Goal: Information Seeking & Learning: Find specific fact

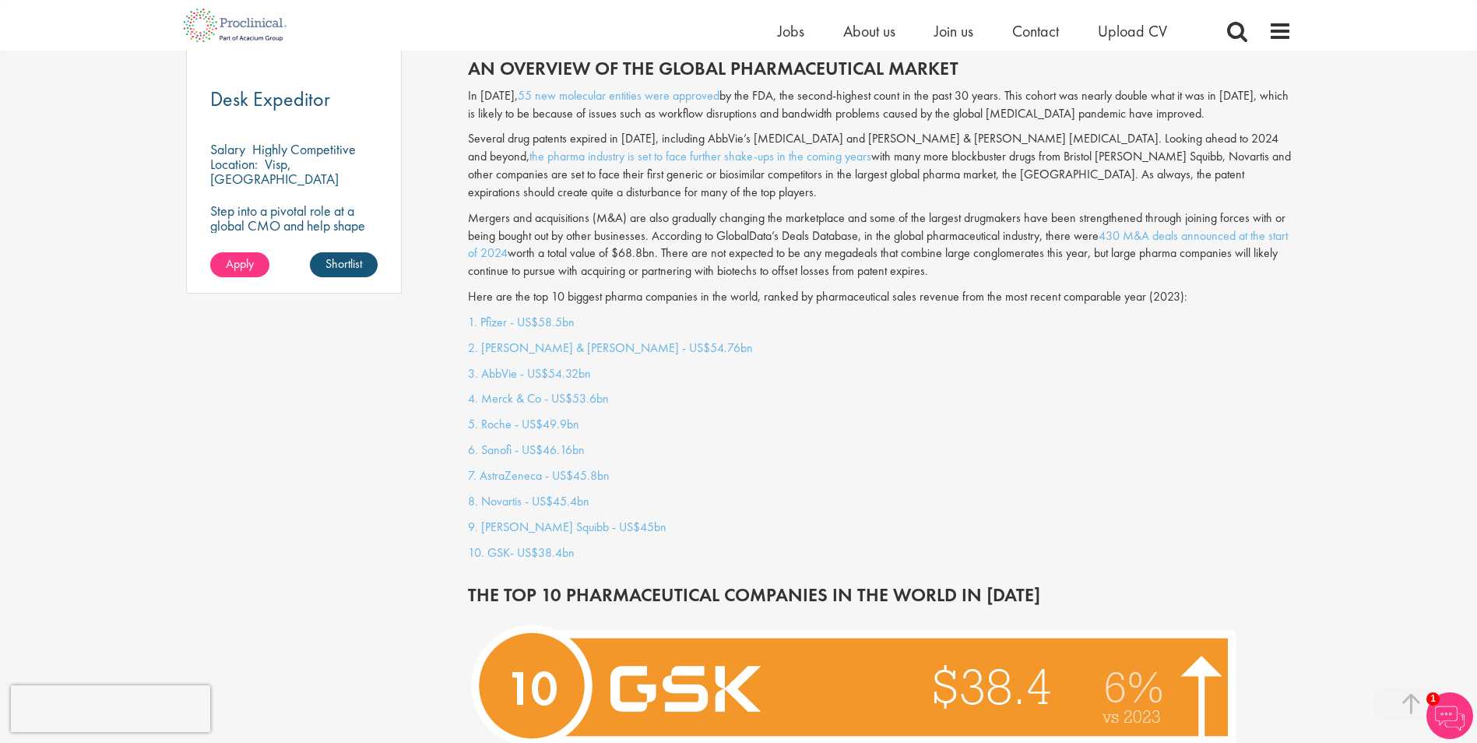
scroll to position [1158, 0]
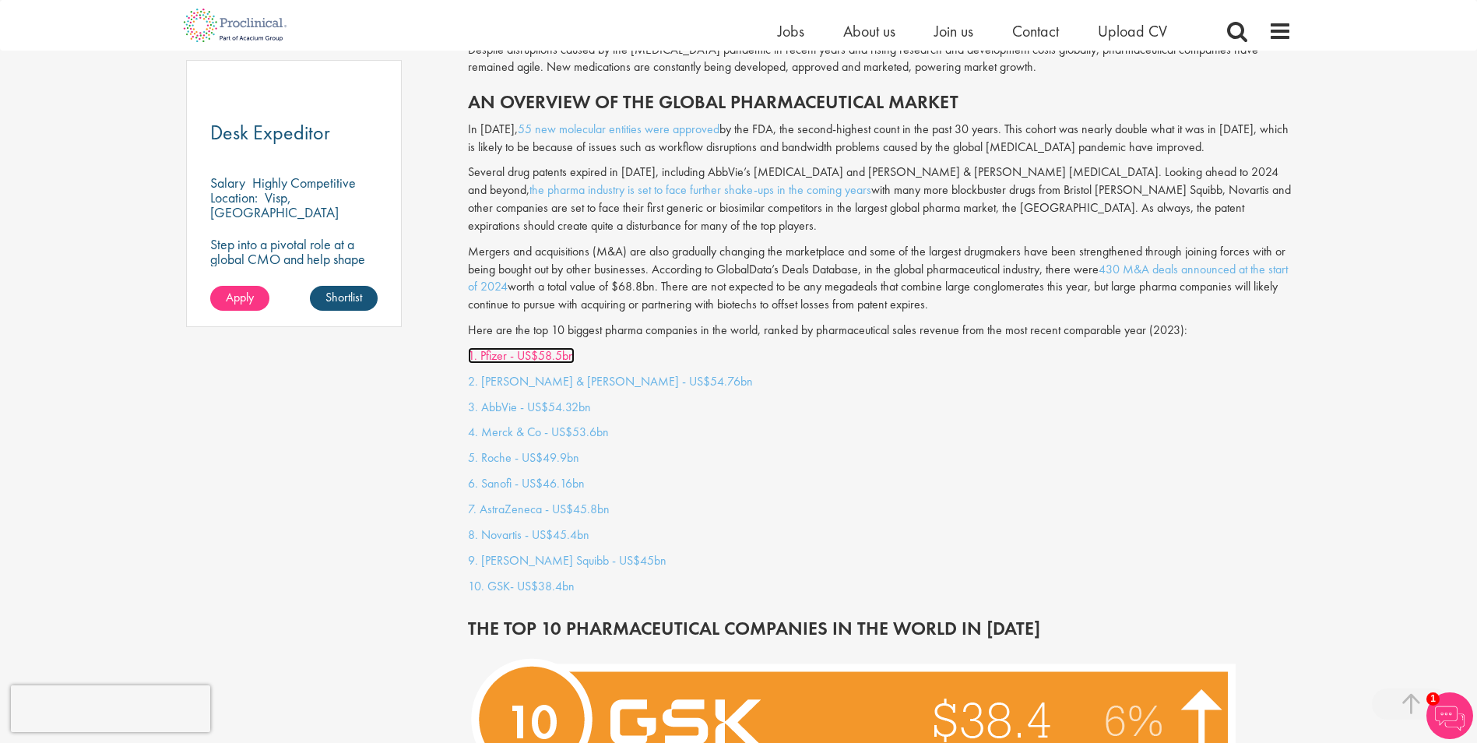
click at [544, 347] on link "1. Pfizer - US$58.5bn" at bounding box center [521, 355] width 107 height 16
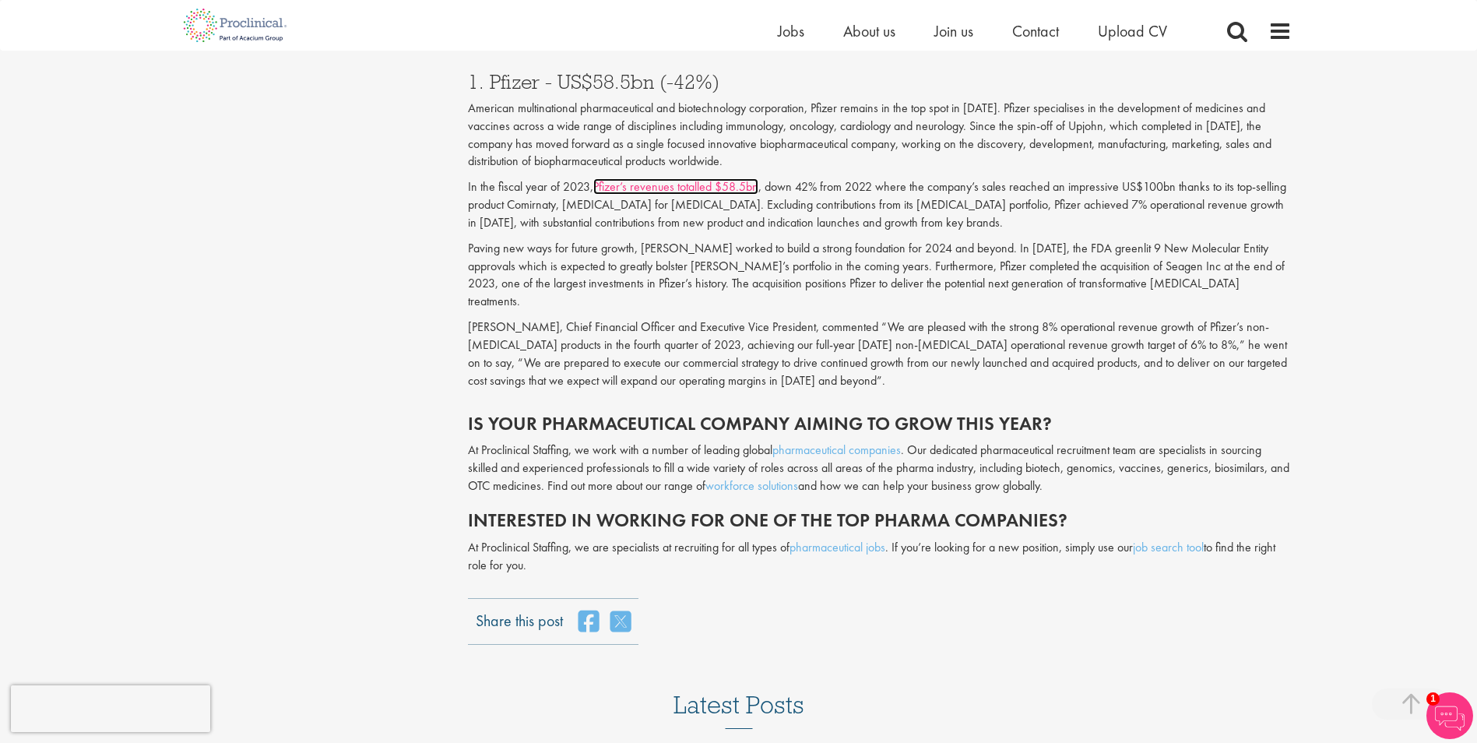
click at [676, 178] on link "Pfizer’s revenues totalled $58.5bn" at bounding box center [675, 186] width 165 height 16
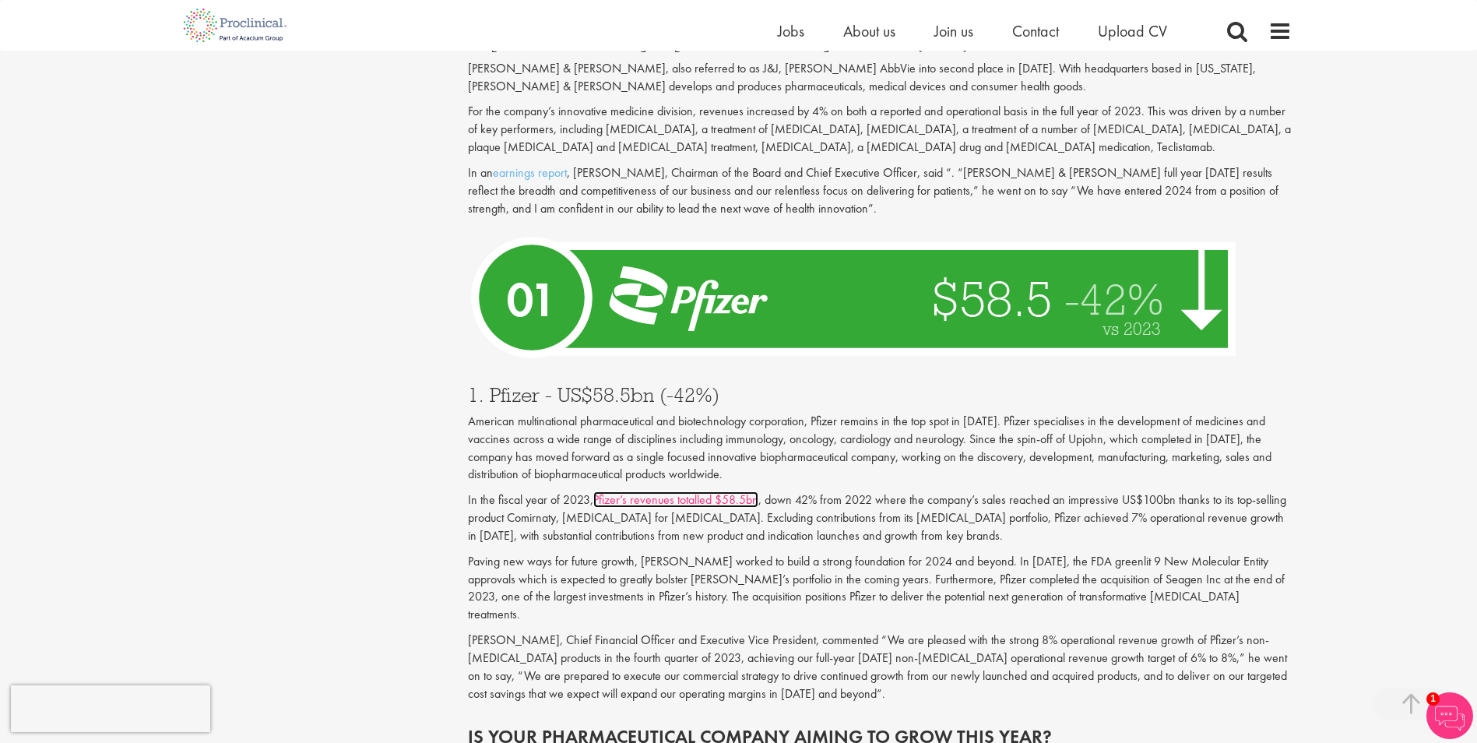
scroll to position [5309, 0]
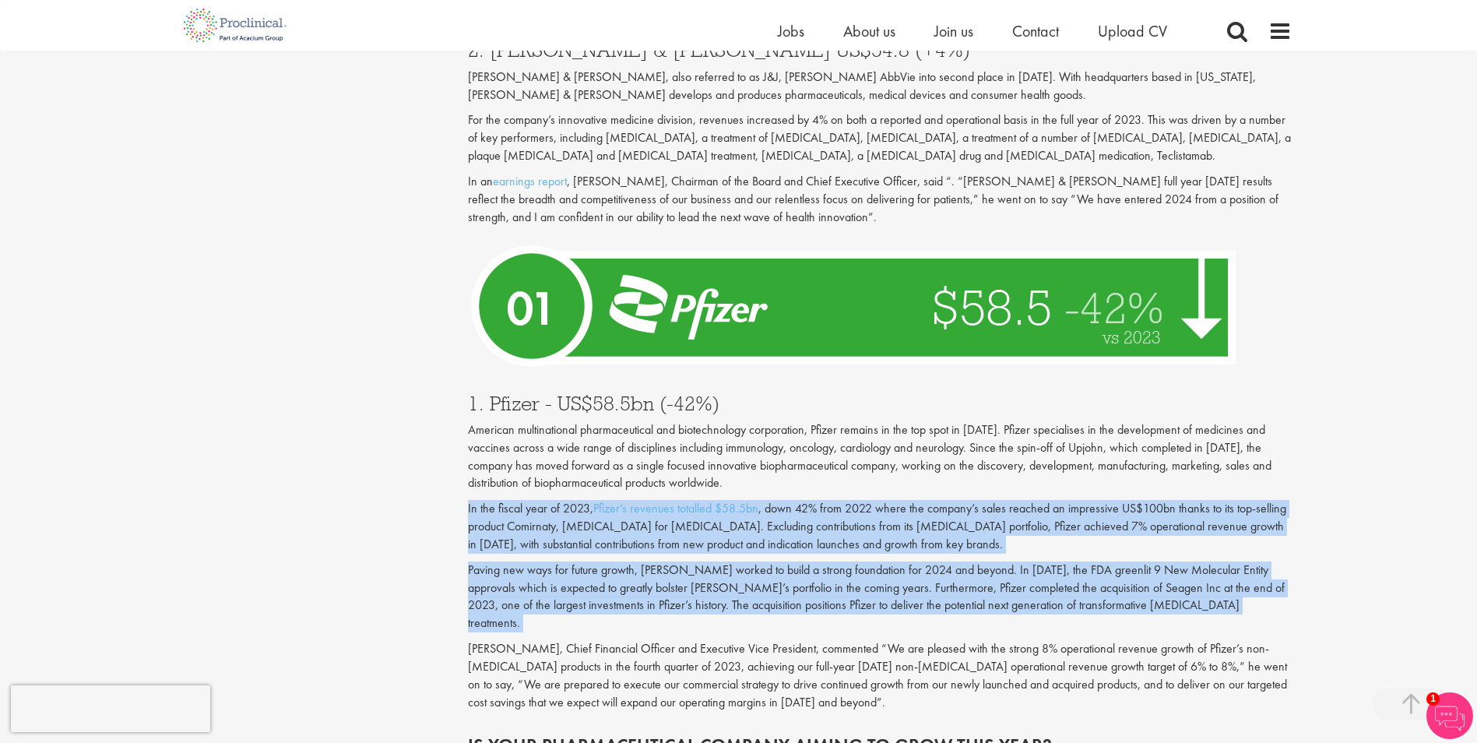
drag, startPoint x: 1323, startPoint y: 537, endPoint x: 1440, endPoint y: 448, distance: 147.1
drag, startPoint x: 1440, startPoint y: 448, endPoint x: 1402, endPoint y: 519, distance: 81.1
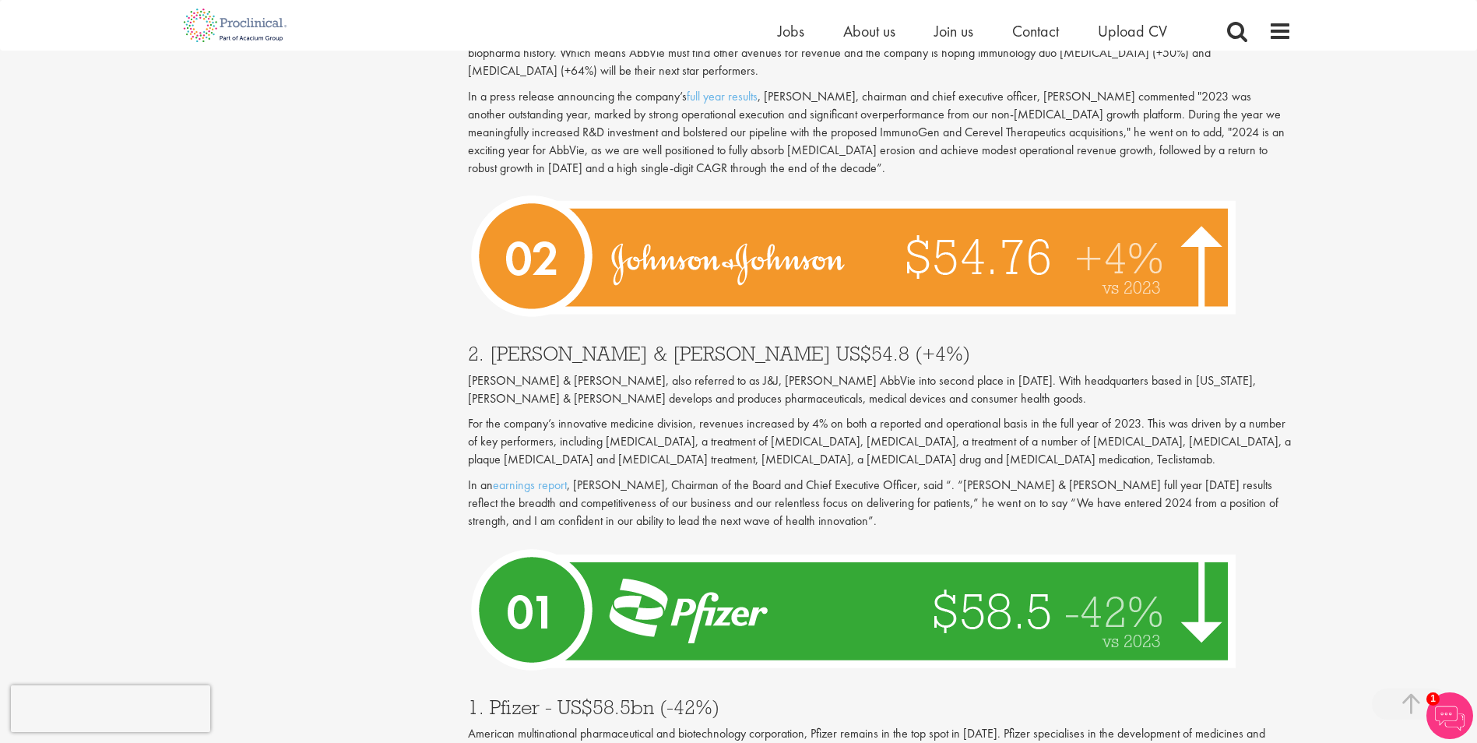
scroll to position [4988, 0]
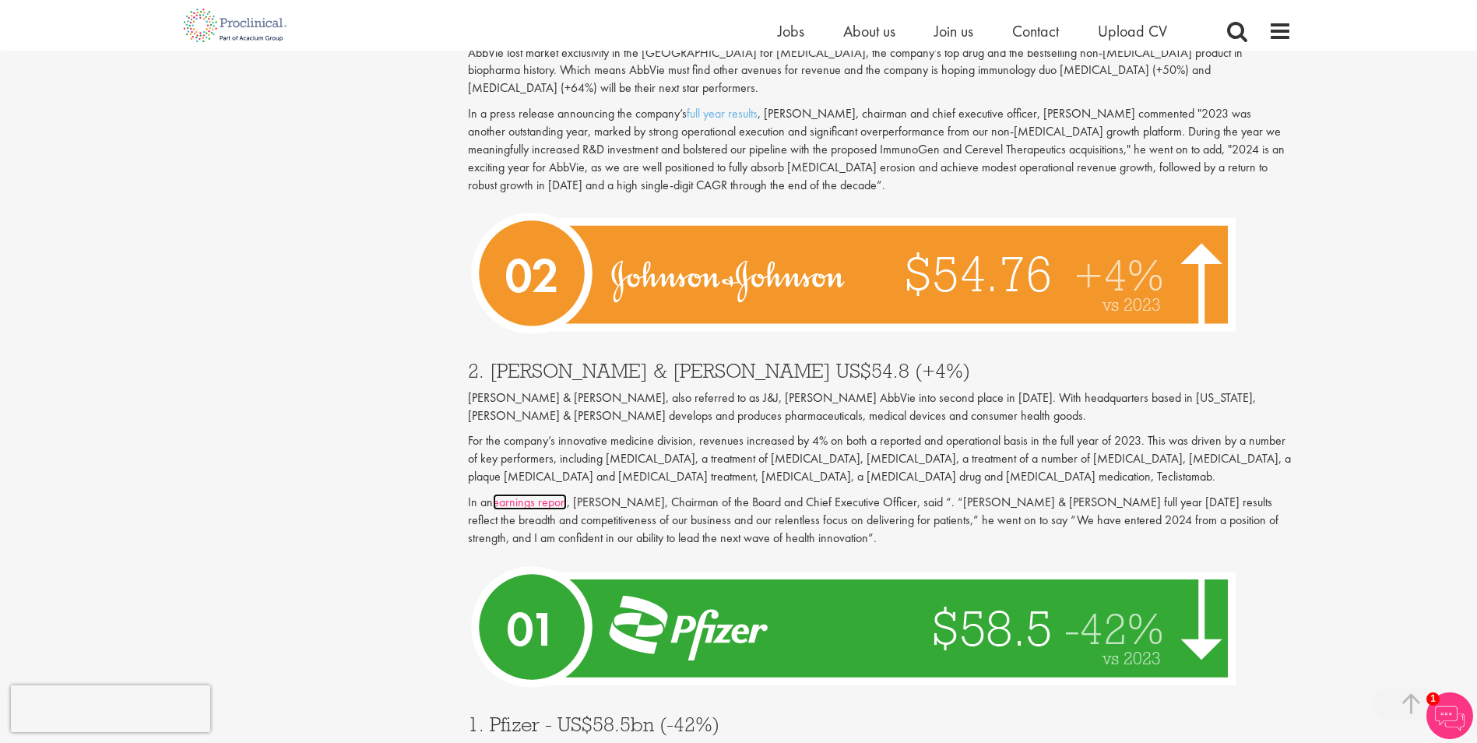
click at [514, 493] on link "earnings report" at bounding box center [530, 501] width 74 height 16
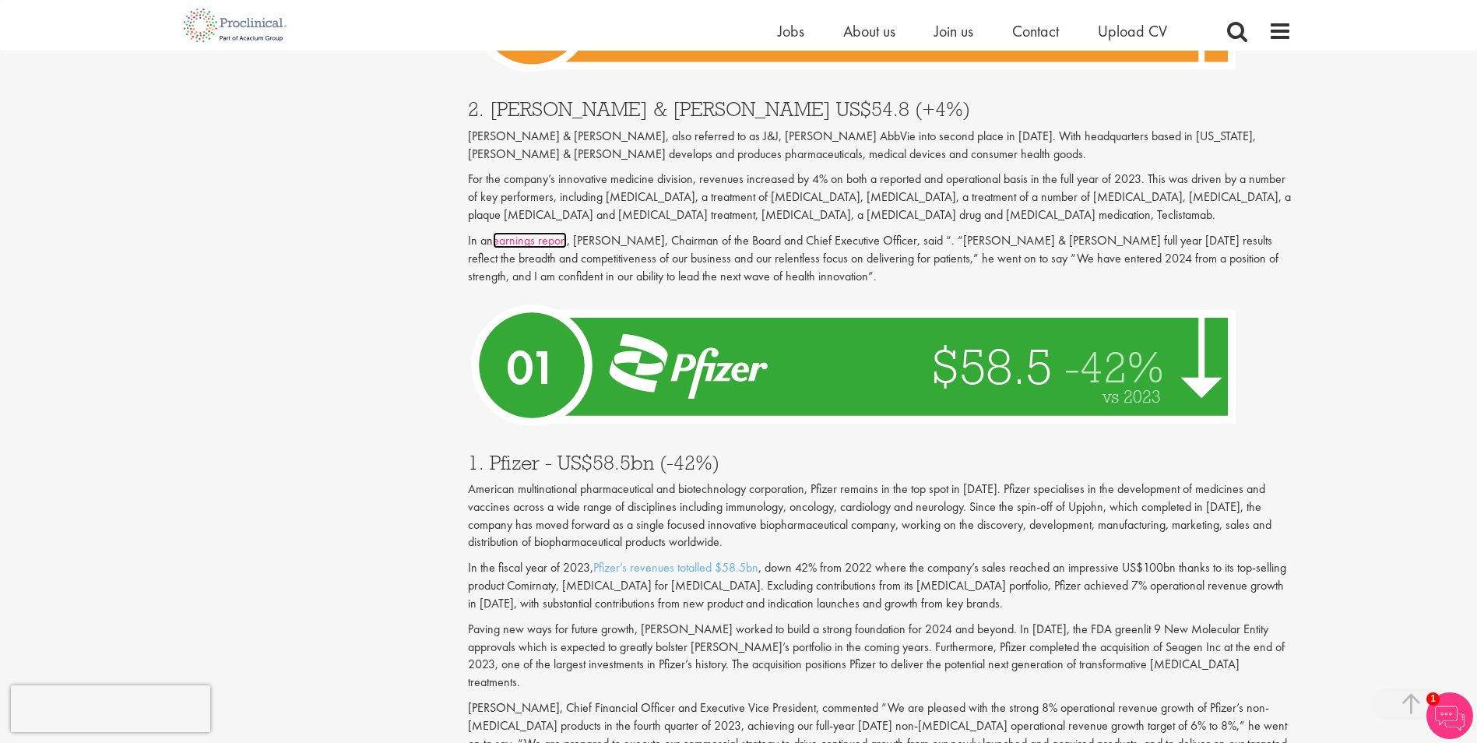
scroll to position [5259, 0]
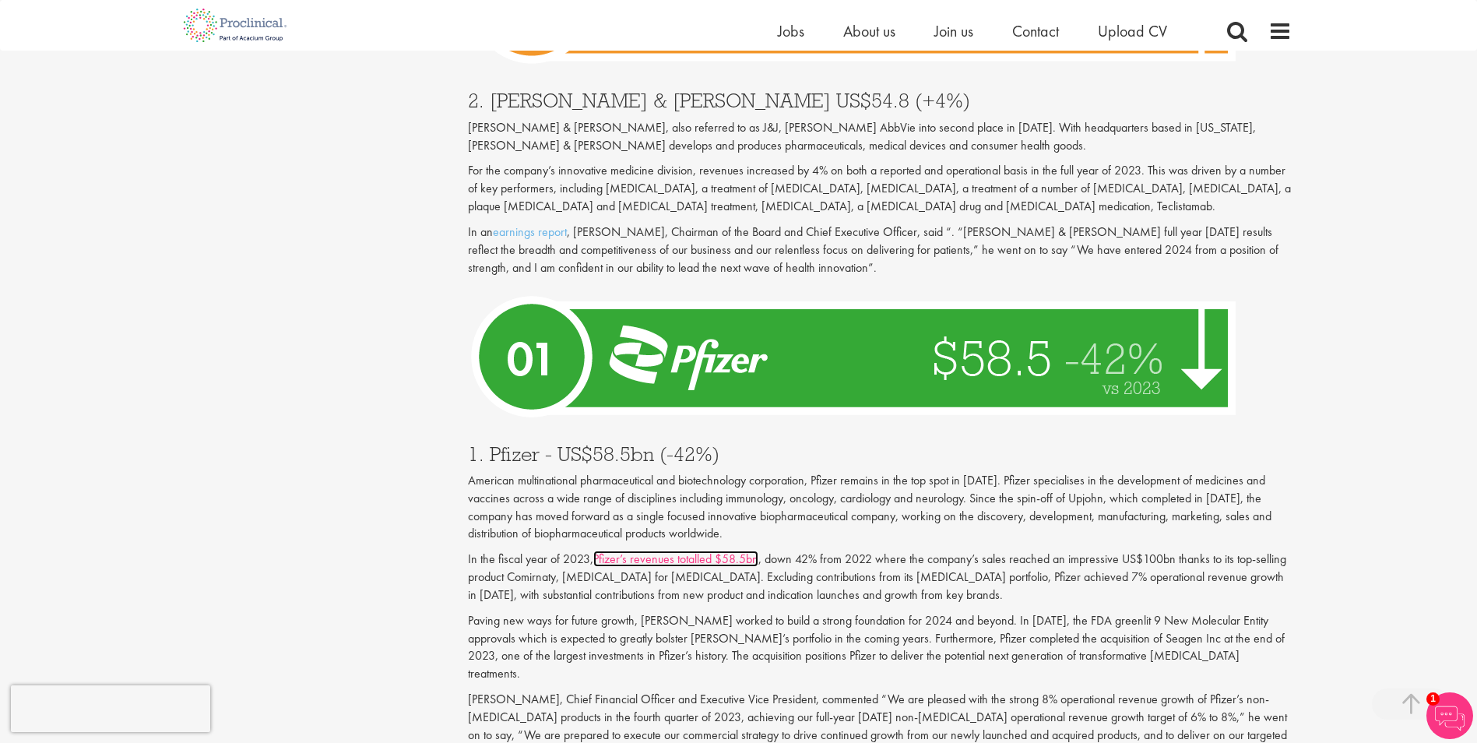
click at [714, 550] on link "Pfizer’s revenues totalled $58.5bn" at bounding box center [675, 558] width 165 height 16
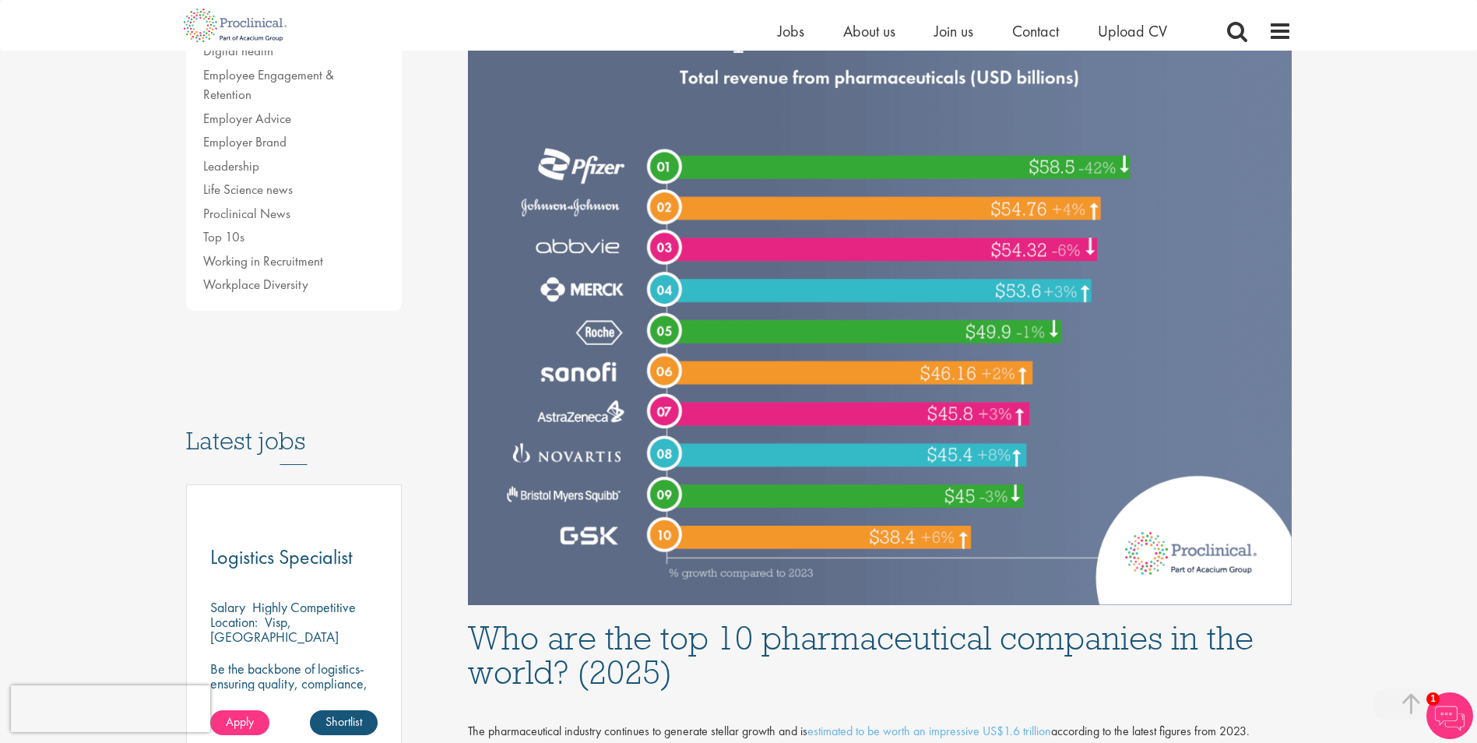
scroll to position [444, 0]
